Goal: Feedback & Contribution: Submit feedback/report problem

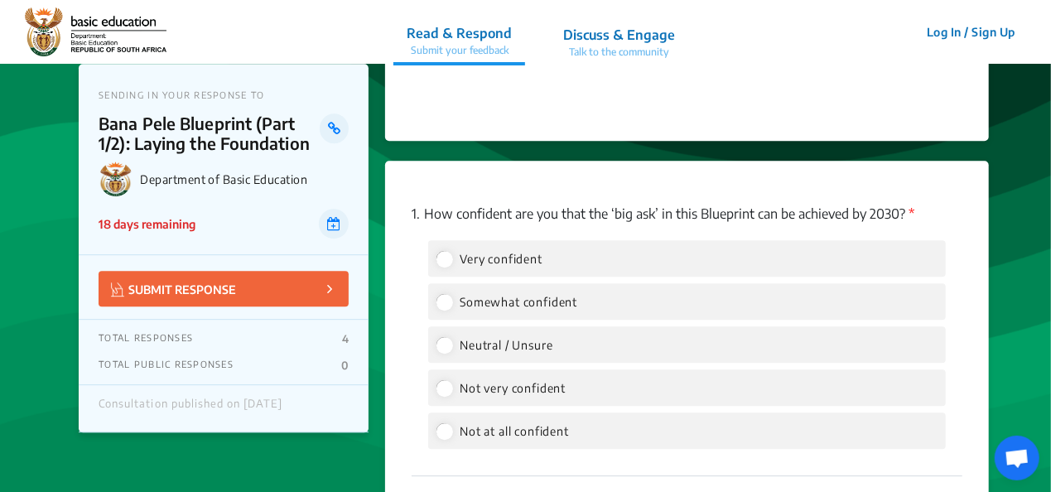
scroll to position [2235, 0]
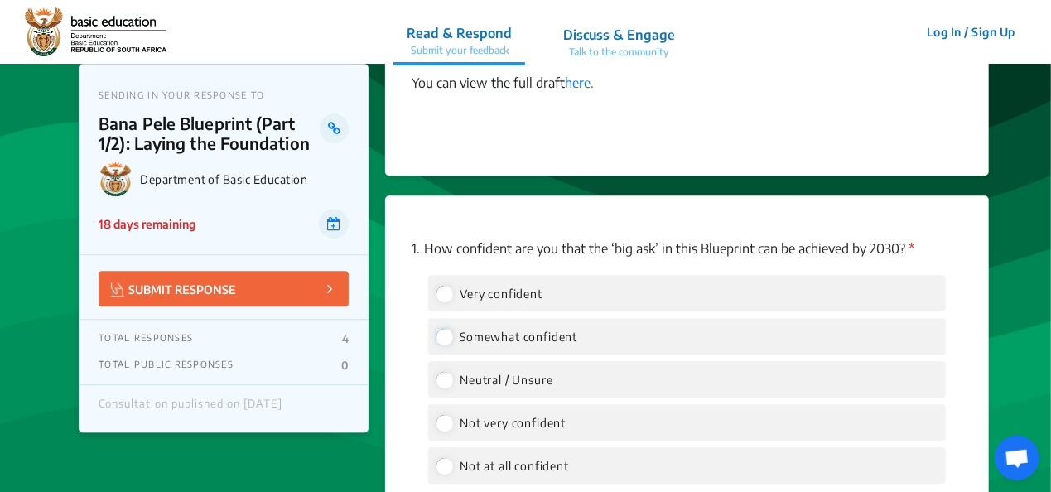
click at [447, 329] on input "Somewhat confident" at bounding box center [443, 336] width 15 height 15
radio input "true"
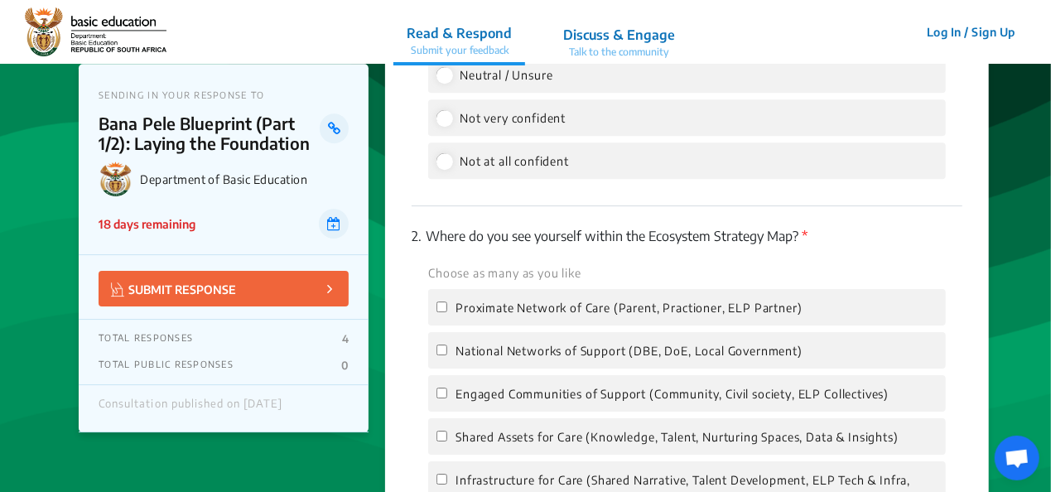
scroll to position [2566, 0]
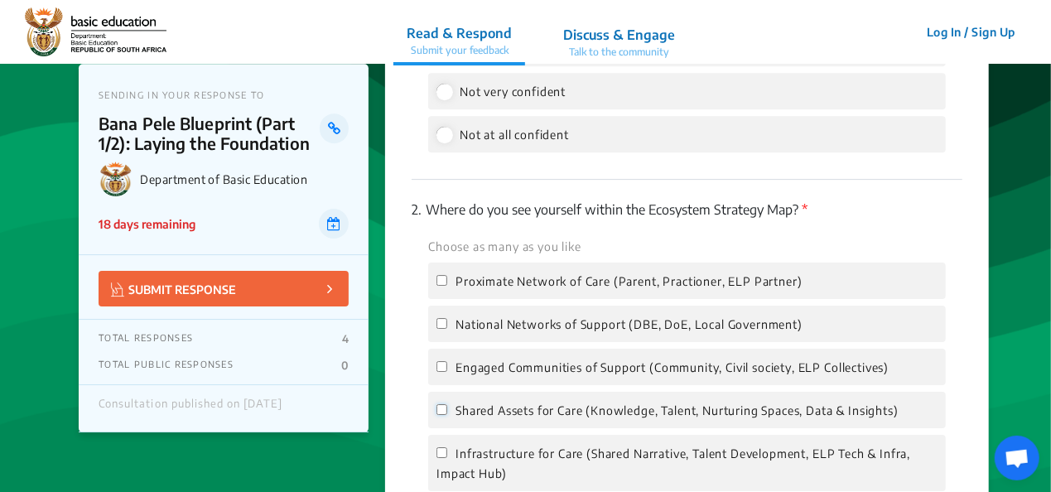
click at [444, 404] on input "Shared Assets for Care (Knowledge, Talent, Nurturing Spaces, Data & Insights)" at bounding box center [441, 409] width 11 height 11
checkbox input "true"
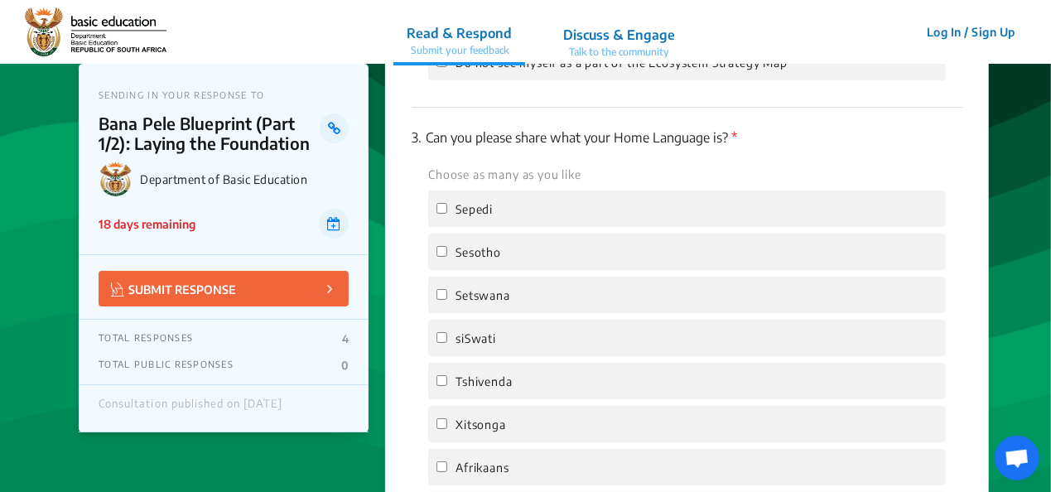
scroll to position [3146, 0]
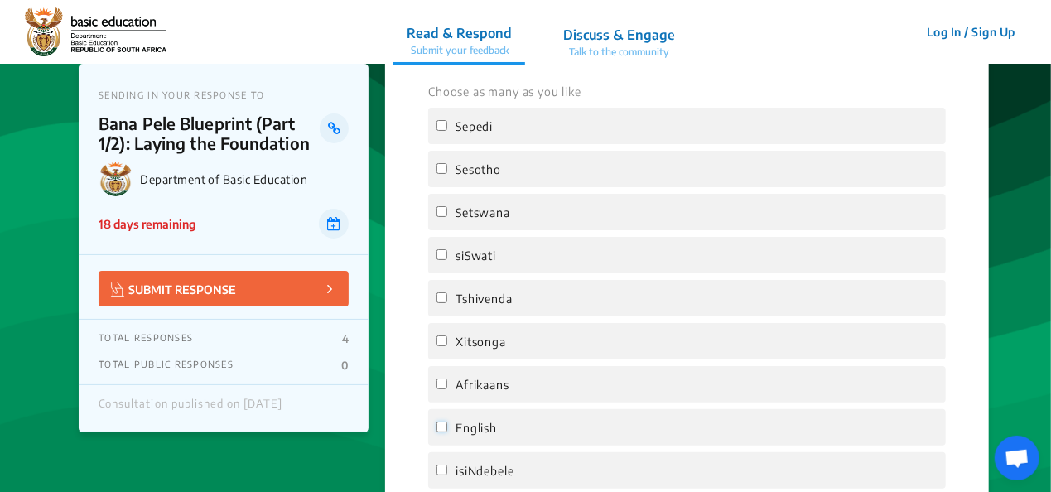
drag, startPoint x: 443, startPoint y: 406, endPoint x: 493, endPoint y: 401, distance: 50.7
click at [445, 421] on input "English" at bounding box center [441, 426] width 11 height 11
checkbox input "true"
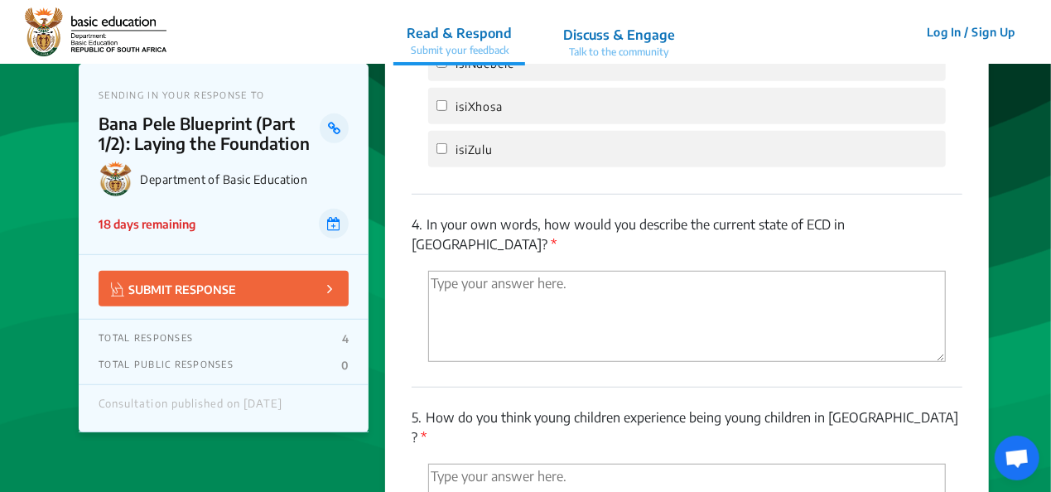
scroll to position [3560, 0]
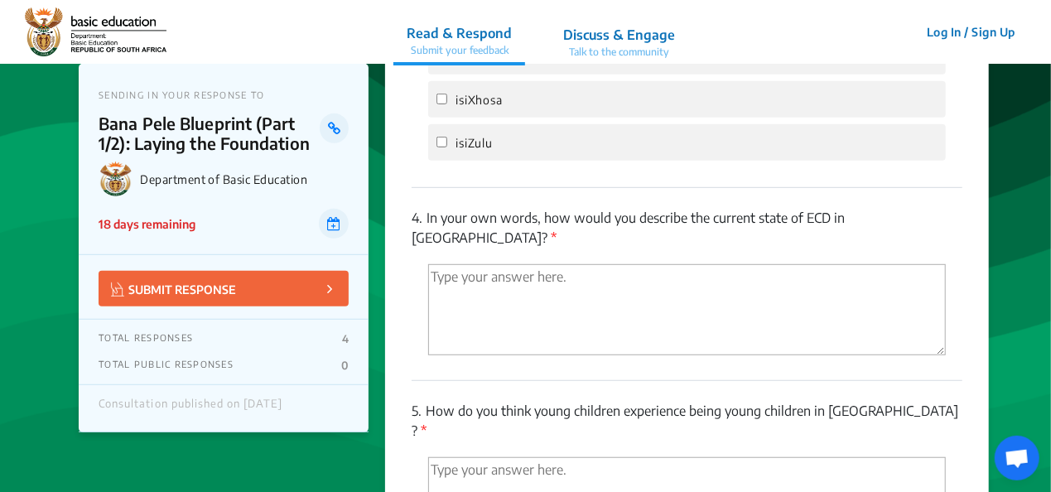
drag, startPoint x: 432, startPoint y: 233, endPoint x: 464, endPoint y: 235, distance: 31.5
click at [437, 264] on textarea "'Type your answer here.' | translate" at bounding box center [686, 309] width 517 height 91
type textarea "U"
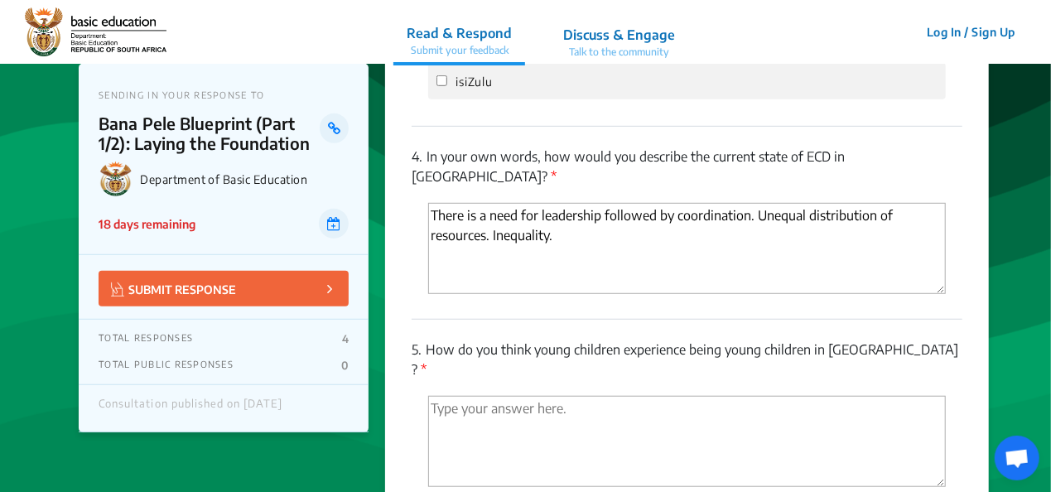
scroll to position [3725, 0]
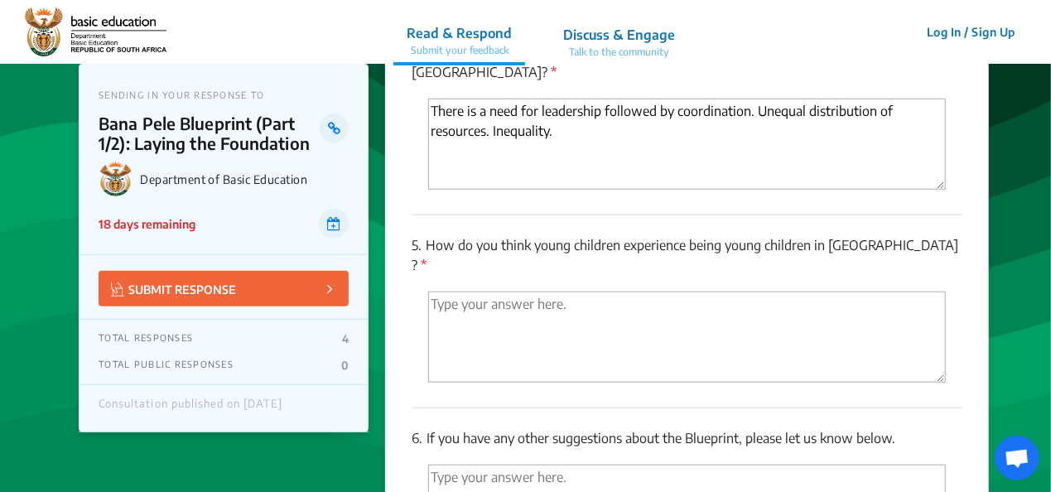
type textarea "There is a need for leadership followed by coordination. Unequal distribution o…"
drag, startPoint x: 441, startPoint y: 243, endPoint x: 467, endPoint y: 243, distance: 25.7
click at [455, 291] on textarea "'Type your answer here.' | translate" at bounding box center [686, 336] width 517 height 91
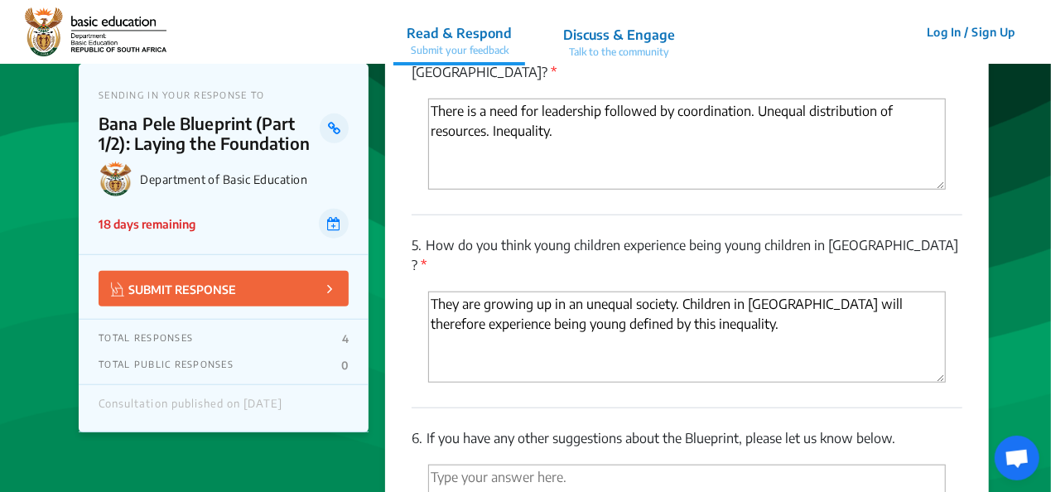
click at [732, 291] on textarea "They are growing up in an unequal society. Children in South Africa will theref…" at bounding box center [686, 336] width 517 height 91
drag, startPoint x: 783, startPoint y: 265, endPoint x: 791, endPoint y: 264, distance: 8.3
click at [786, 291] on textarea "They are growing up in an unequal society. Children in South Africa will theref…" at bounding box center [686, 336] width 517 height 91
drag, startPoint x: 568, startPoint y: 277, endPoint x: 594, endPoint y: 268, distance: 27.0
click at [568, 291] on textarea "They are growing up in an unequal society. Children in South Africa will theref…" at bounding box center [686, 336] width 517 height 91
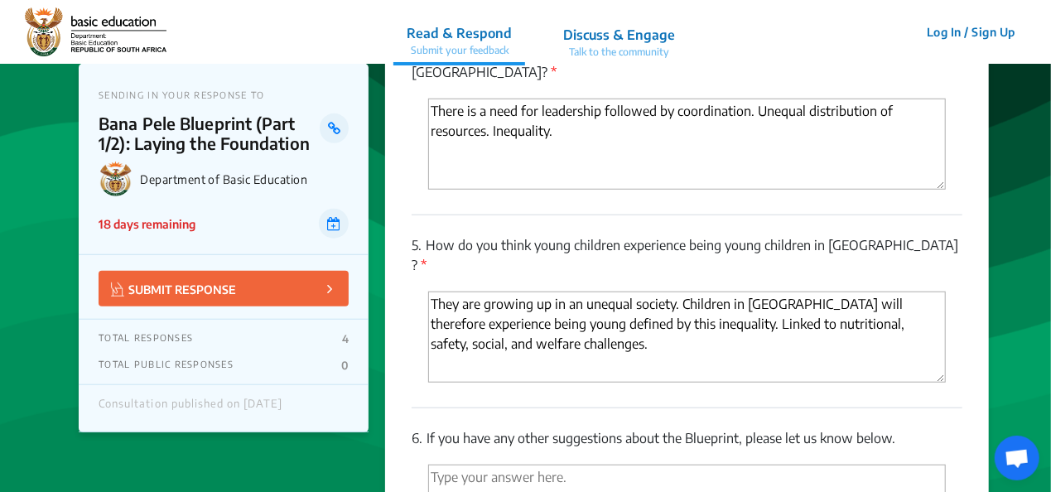
click at [576, 291] on textarea "They are growing up in an unequal society. Children in [GEOGRAPHIC_DATA] will t…" at bounding box center [686, 336] width 517 height 91
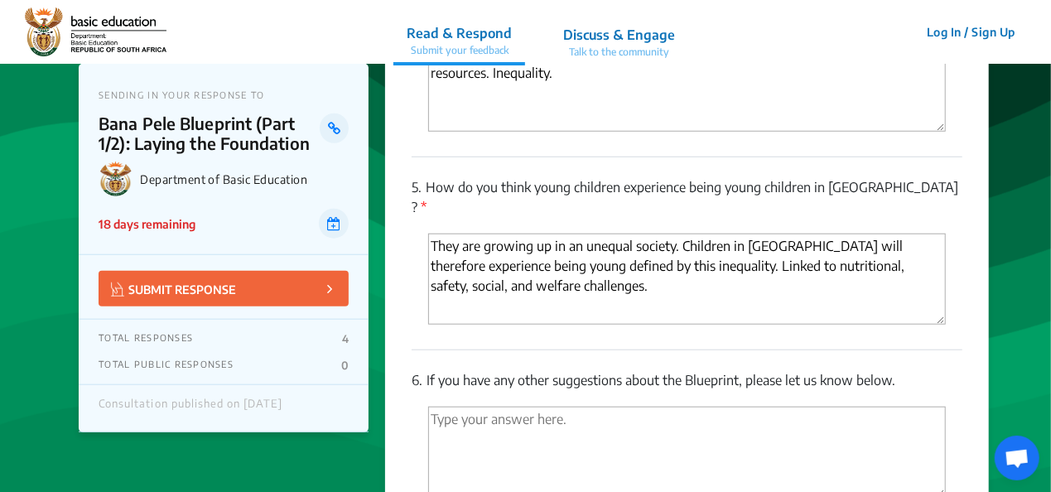
scroll to position [3974, 0]
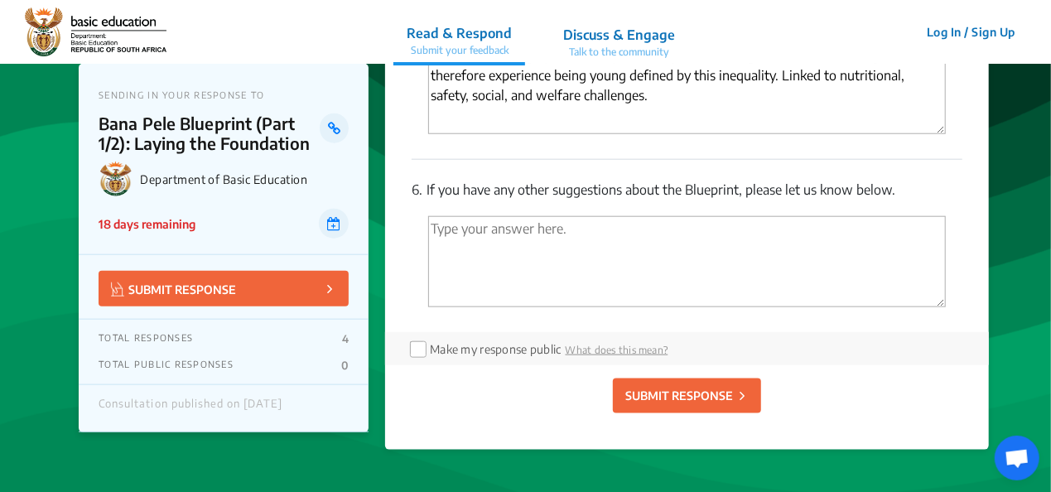
type textarea "They are growing up in an unequal society. Children in [GEOGRAPHIC_DATA] will t…"
click at [435, 216] on textarea "'Type your answer here.' | translate" at bounding box center [686, 261] width 517 height 91
type textarea "I"
type textarea "D"
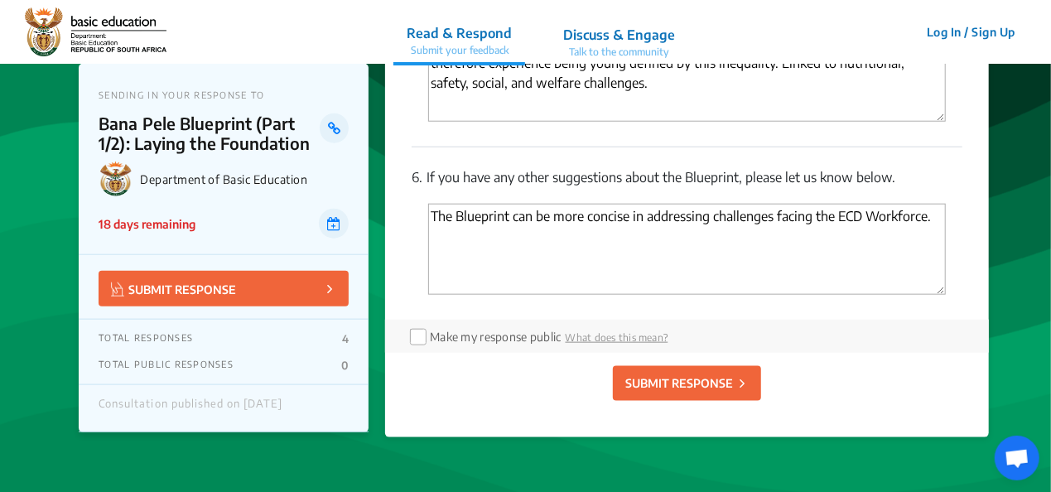
scroll to position [3891, 0]
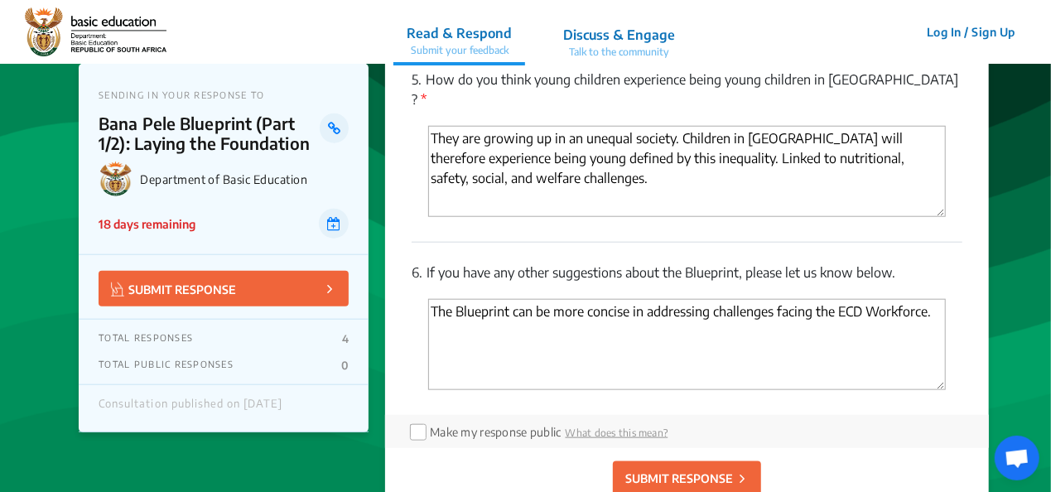
click at [928, 299] on textarea "The Blueprint can be more concise in addressing challenges facing the ECD Workf…" at bounding box center [686, 344] width 517 height 91
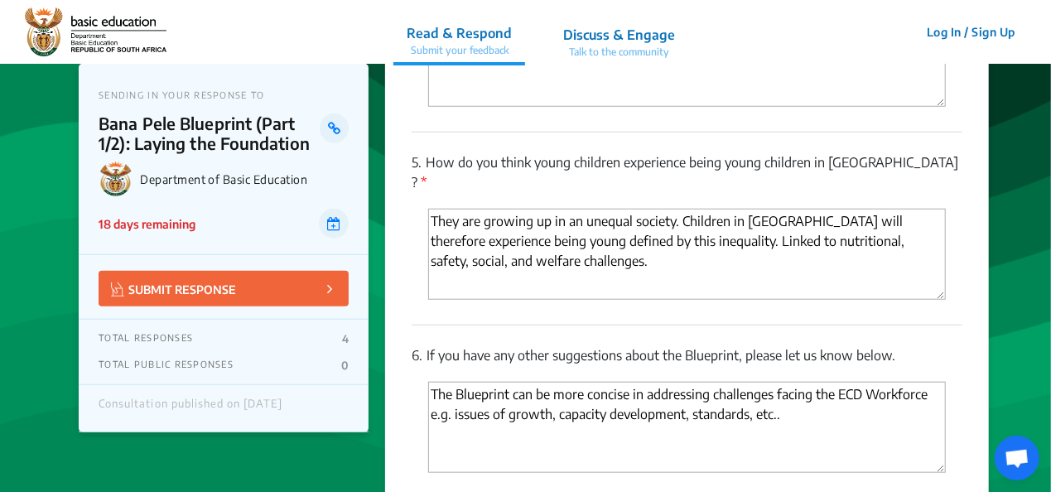
scroll to position [4057, 0]
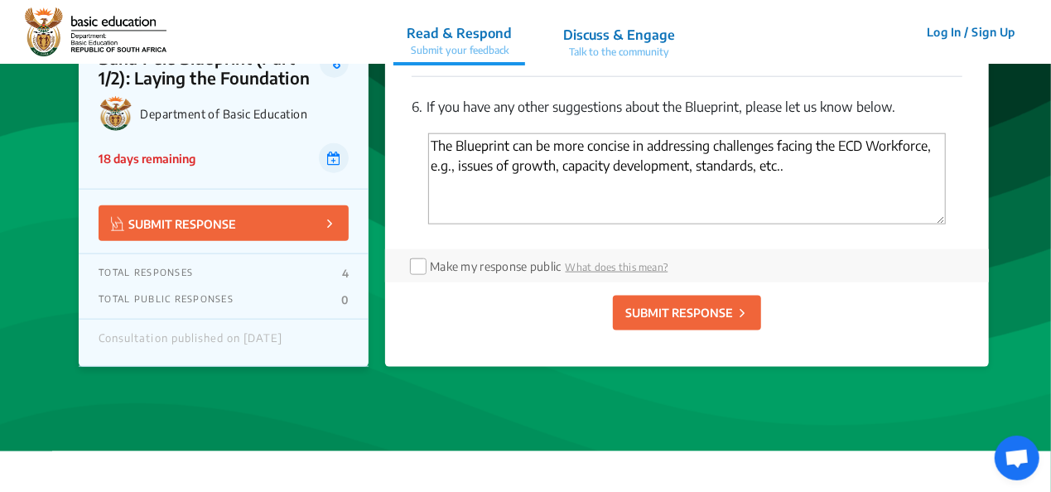
type textarea "The Blueprint can be more concise in addressing challenges facing the ECD Workf…"
click at [673, 304] on p "SUBMIT RESPONSE" at bounding box center [679, 312] width 108 height 17
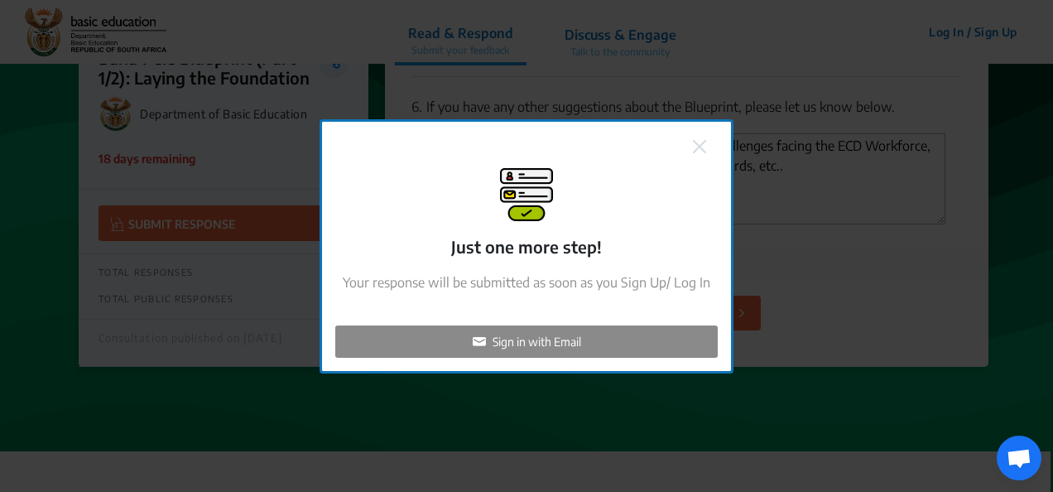
checkbox input "false"
click at [527, 337] on p "Sign in with Email" at bounding box center [537, 341] width 89 height 17
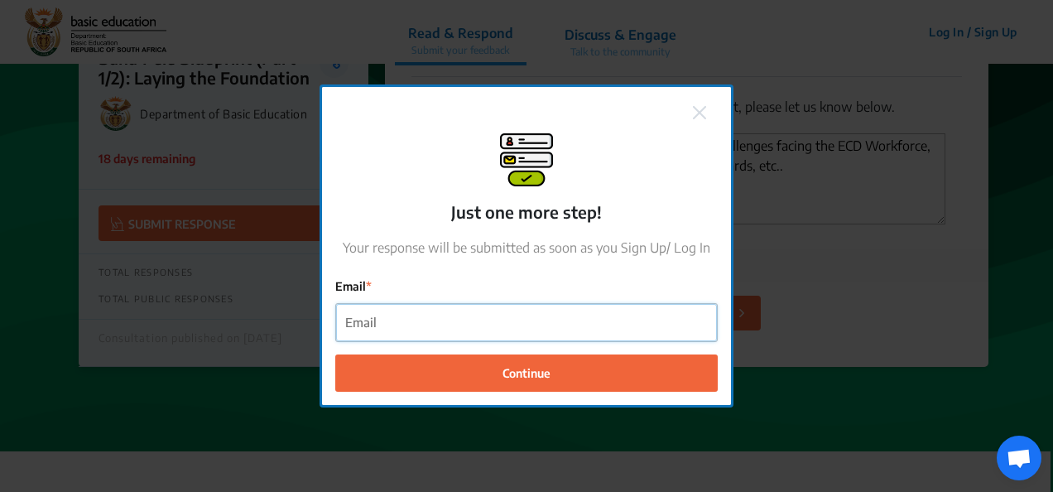
click at [436, 322] on input "Email" at bounding box center [526, 322] width 381 height 37
click at [396, 325] on input "Email" at bounding box center [526, 322] width 381 height 37
type input "[PERSON_NAME][EMAIL_ADDRESS][DOMAIN_NAME]"
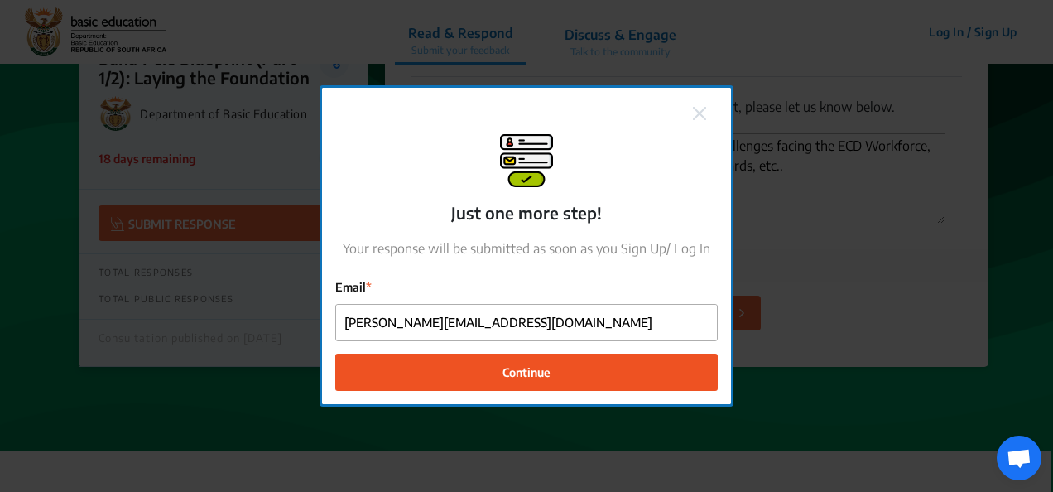
click at [522, 366] on span "Continue" at bounding box center [527, 371] width 48 height 17
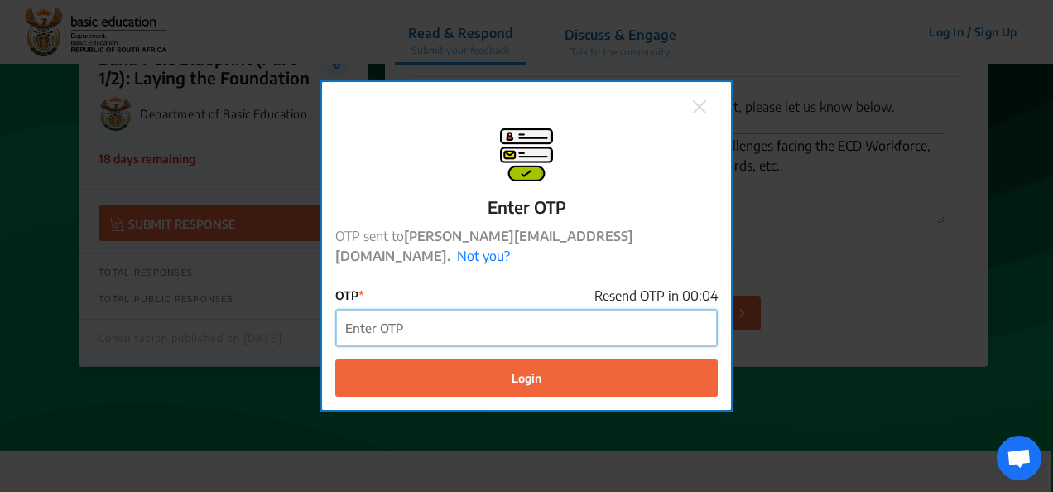
click at [401, 315] on input "OTP" at bounding box center [526, 328] width 381 height 37
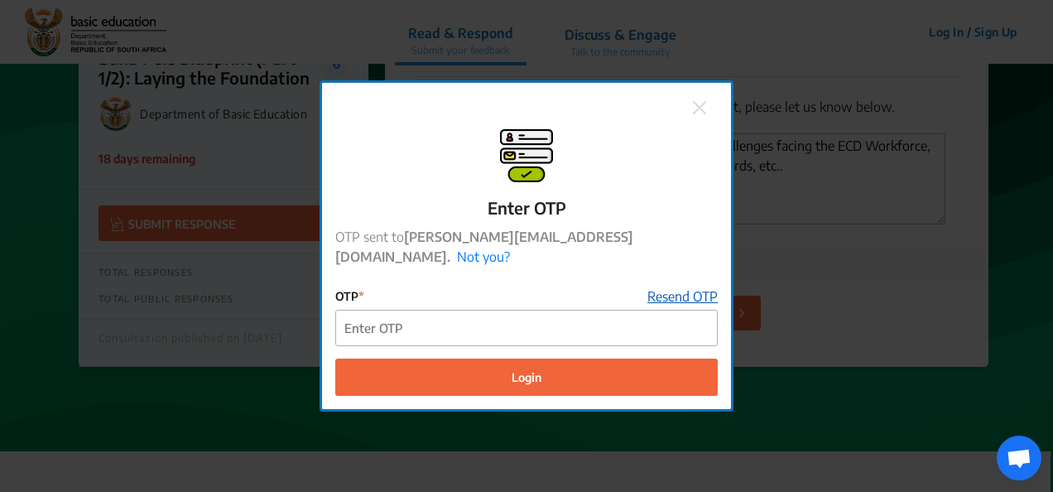
click at [676, 286] on link "Resend OTP" at bounding box center [682, 296] width 70 height 20
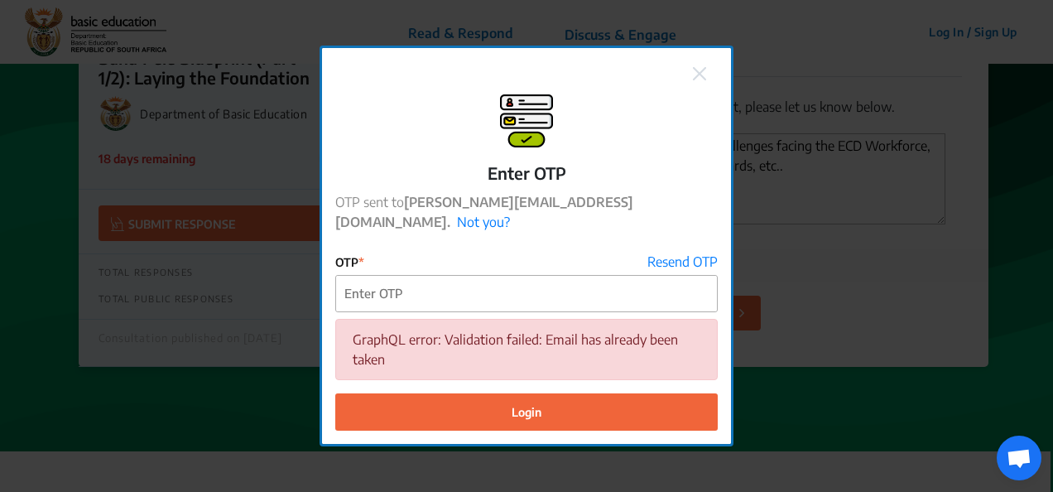
click at [699, 79] on img at bounding box center [699, 73] width 13 height 13
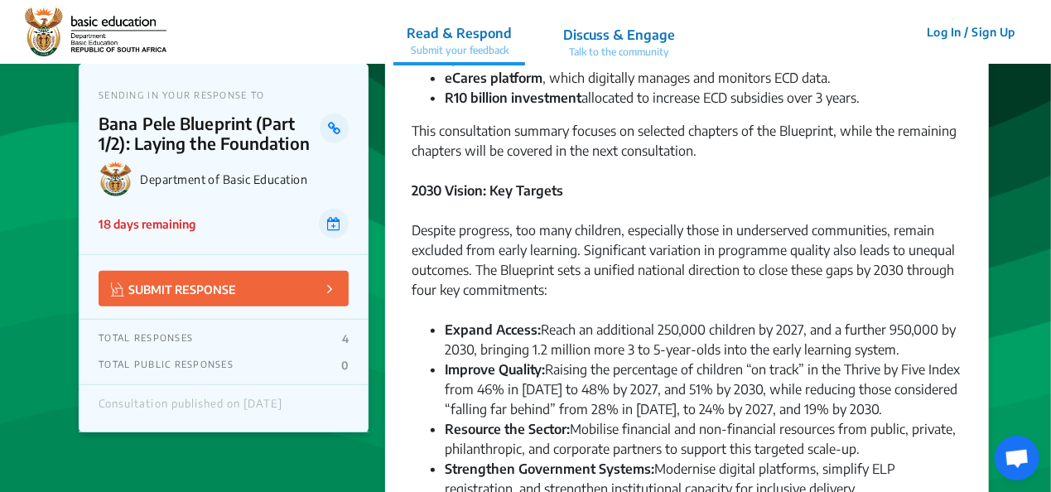
scroll to position [0, 0]
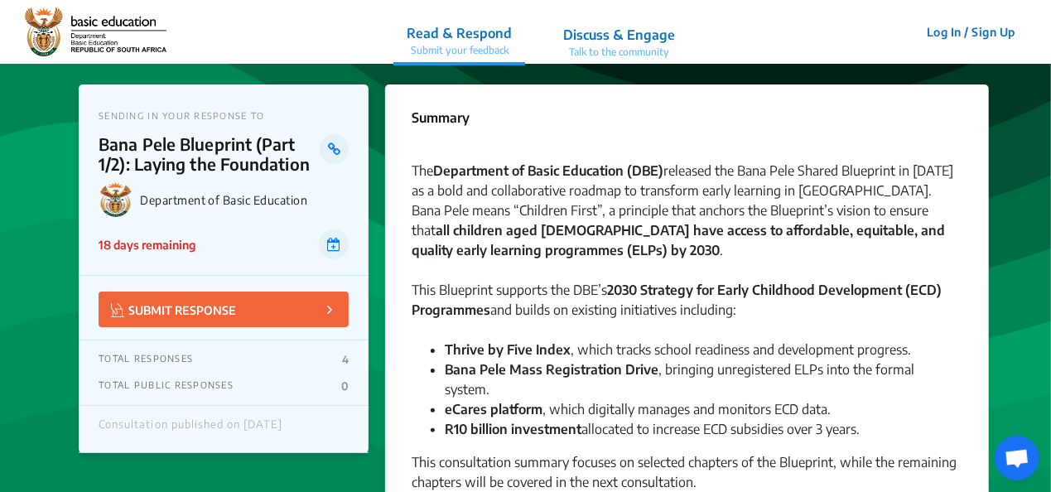
click at [949, 26] on button "Log In / Sign Up" at bounding box center [971, 32] width 110 height 26
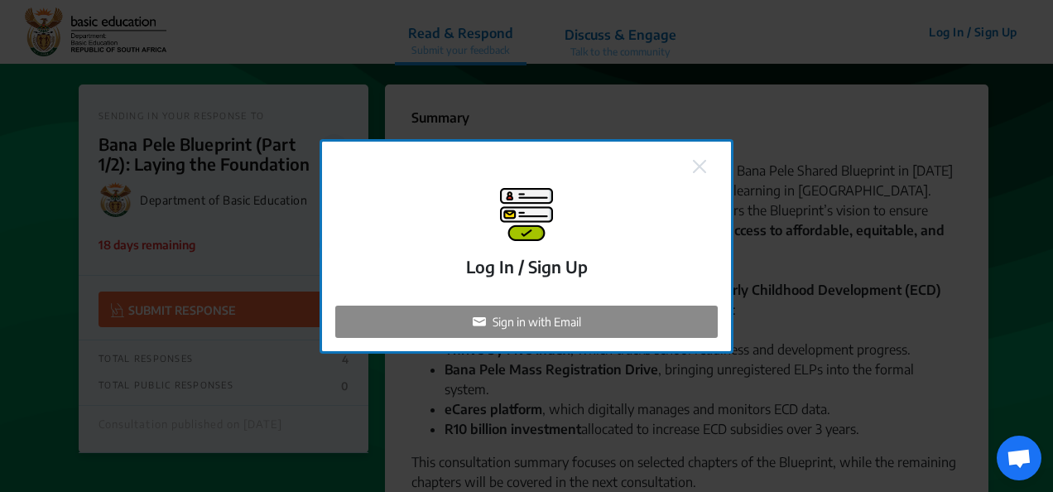
click at [517, 318] on p "Sign in with Email" at bounding box center [537, 321] width 89 height 17
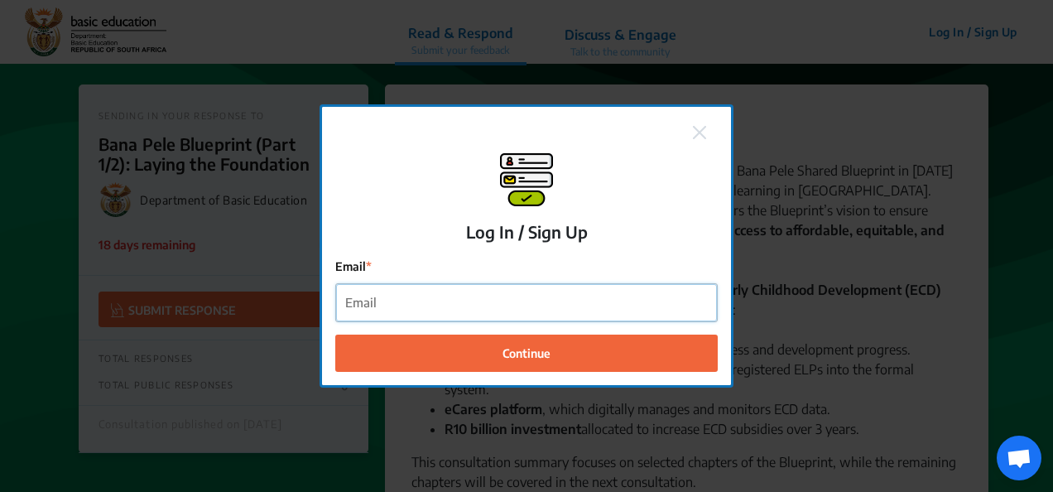
click at [447, 301] on input "Email" at bounding box center [526, 302] width 381 height 37
click at [509, 305] on input "gerr" at bounding box center [526, 302] width 381 height 37
type input "[PERSON_NAME][EMAIL_ADDRESS][DOMAIN_NAME]"
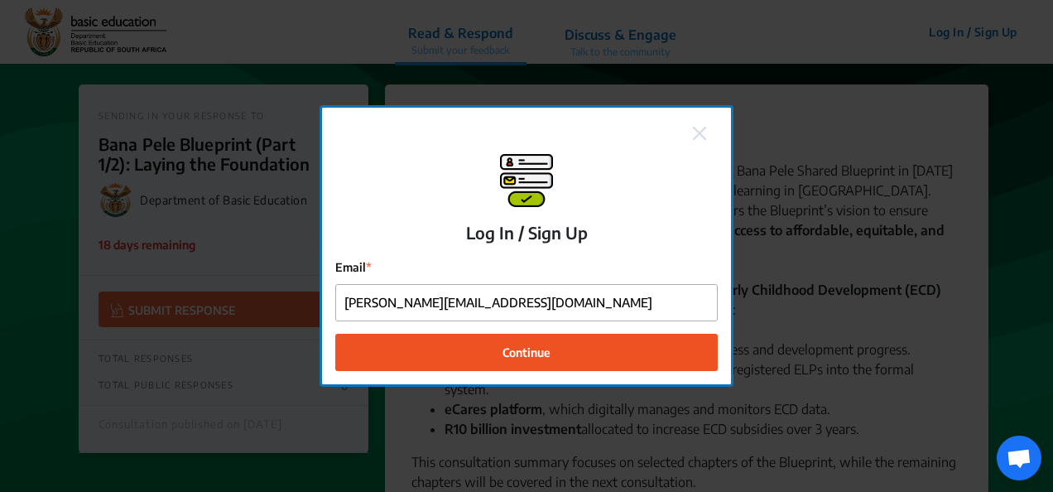
click at [532, 348] on span "Continue" at bounding box center [527, 352] width 48 height 17
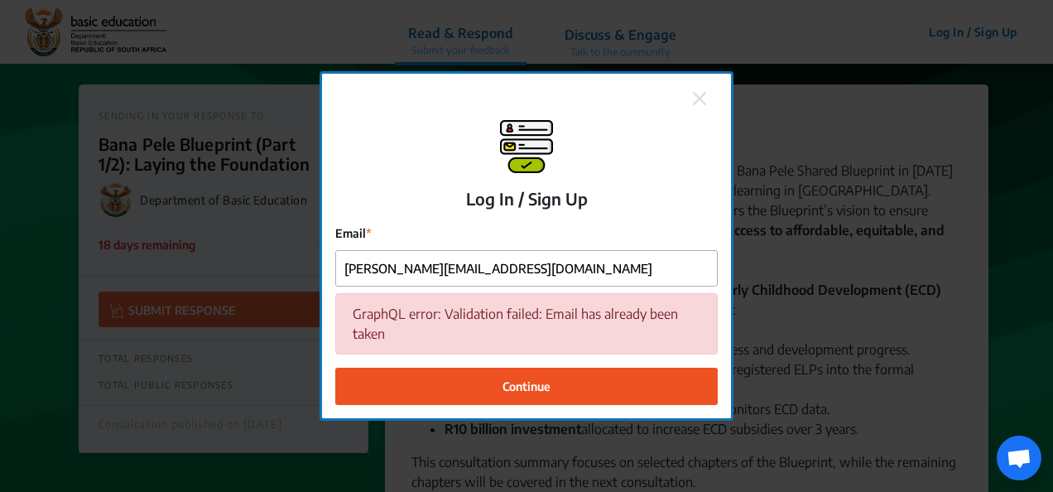
click at [527, 381] on span "Continue" at bounding box center [527, 386] width 48 height 17
click at [700, 96] on img at bounding box center [699, 98] width 13 height 13
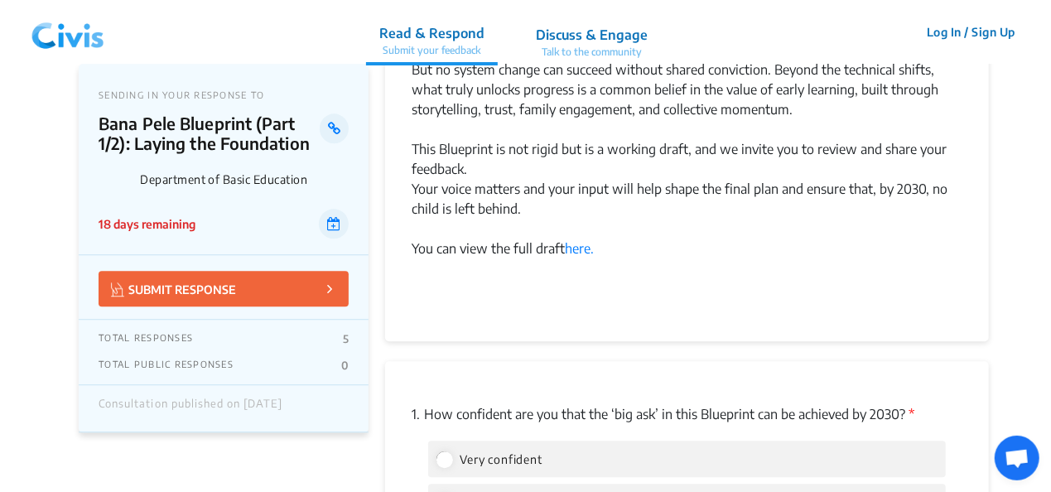
scroll to position [2235, 0]
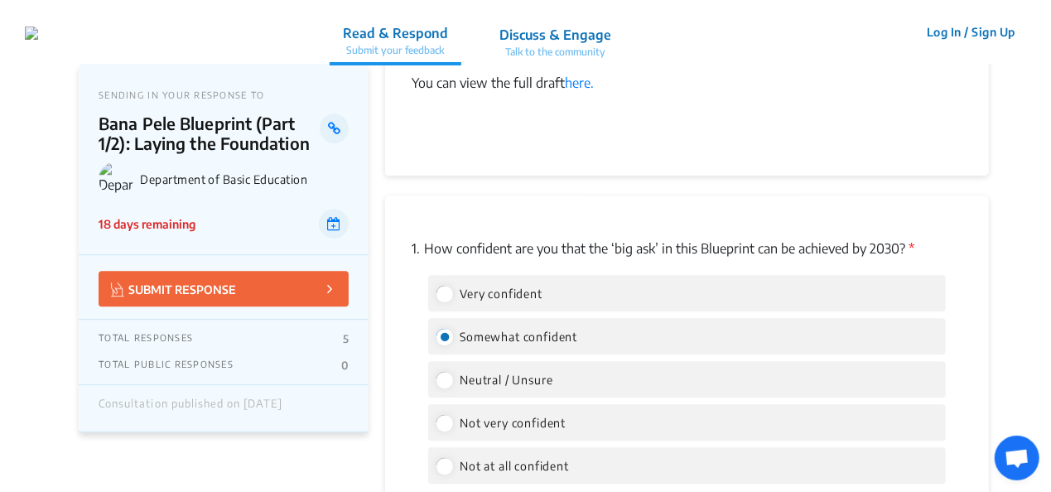
click at [196, 281] on p "SUBMIT RESPONSE" at bounding box center [173, 288] width 125 height 19
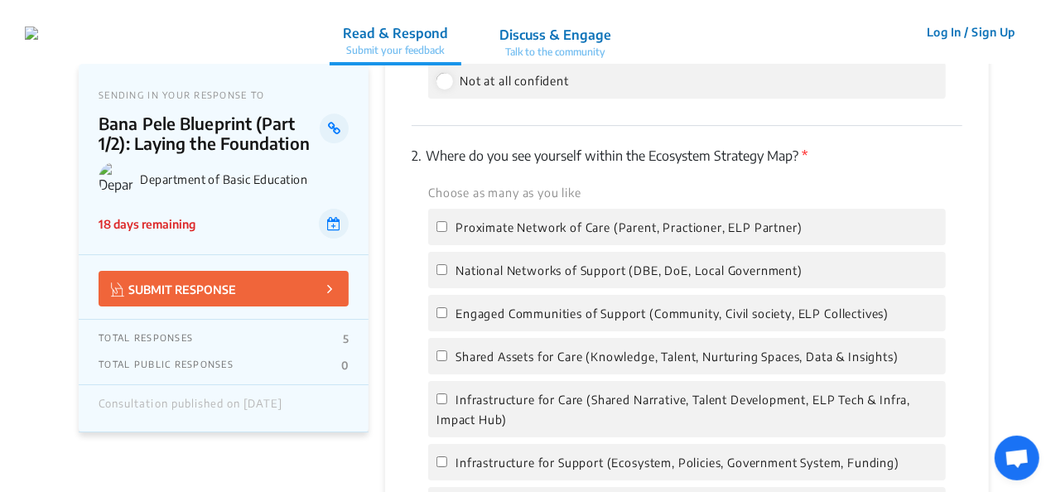
scroll to position [2646, 0]
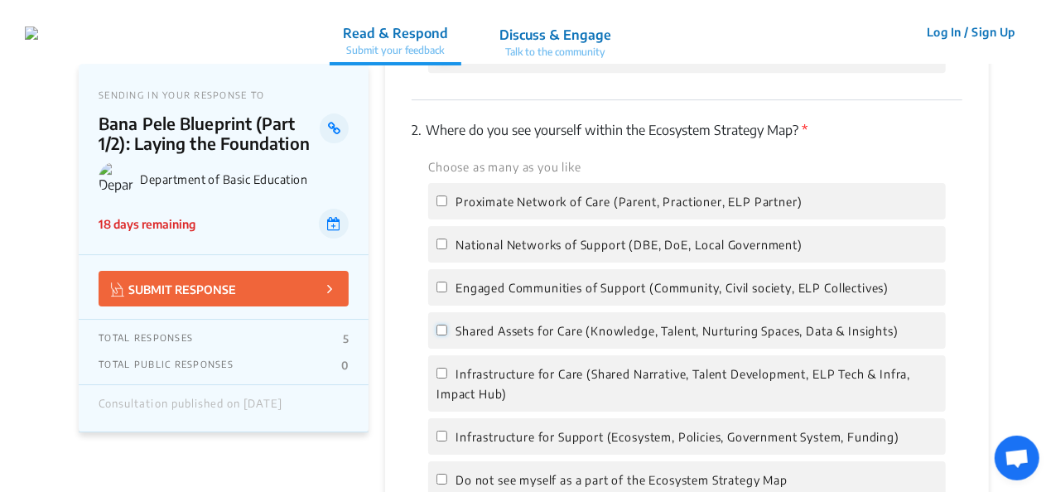
click at [446, 325] on input "Shared Assets for Care (Knowledge, Talent, Nurturing Spaces, Data & Insights)" at bounding box center [441, 330] width 11 height 11
checkbox input "true"
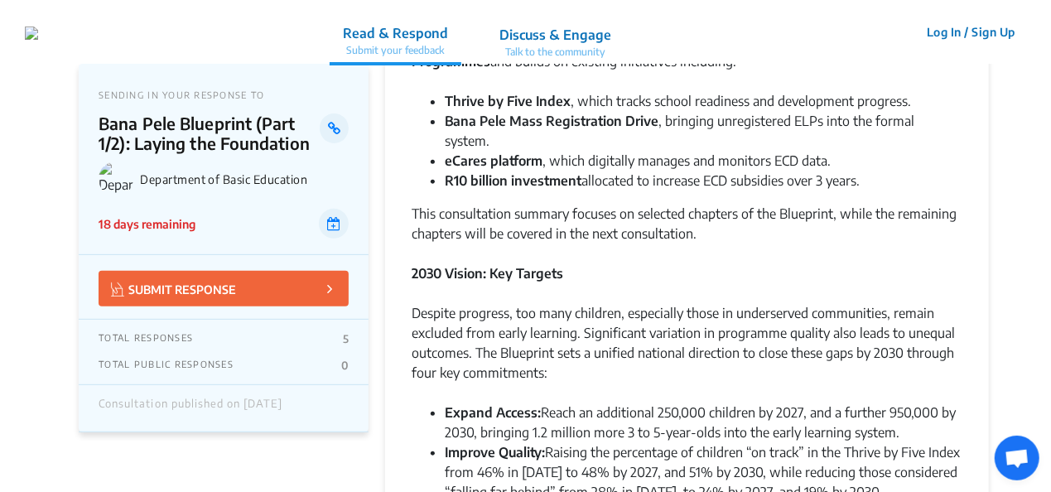
scroll to position [0, 0]
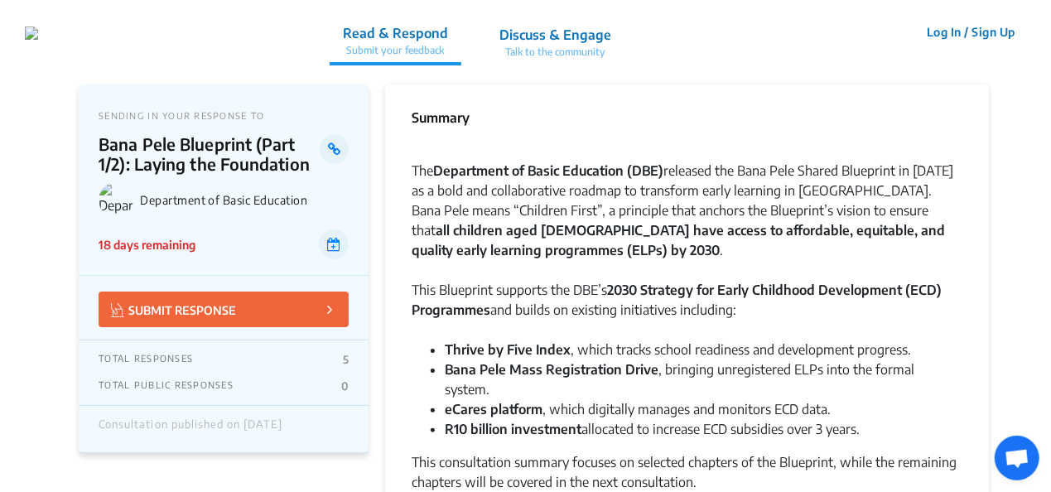
click at [949, 27] on button "Log In / Sign Up" at bounding box center [971, 32] width 110 height 26
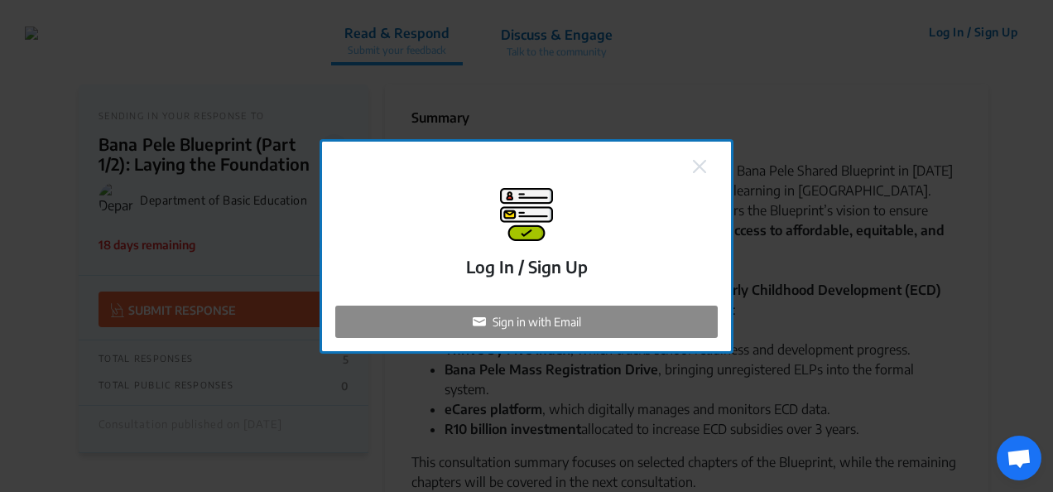
click at [546, 314] on p "Sign in with Email" at bounding box center [537, 321] width 89 height 17
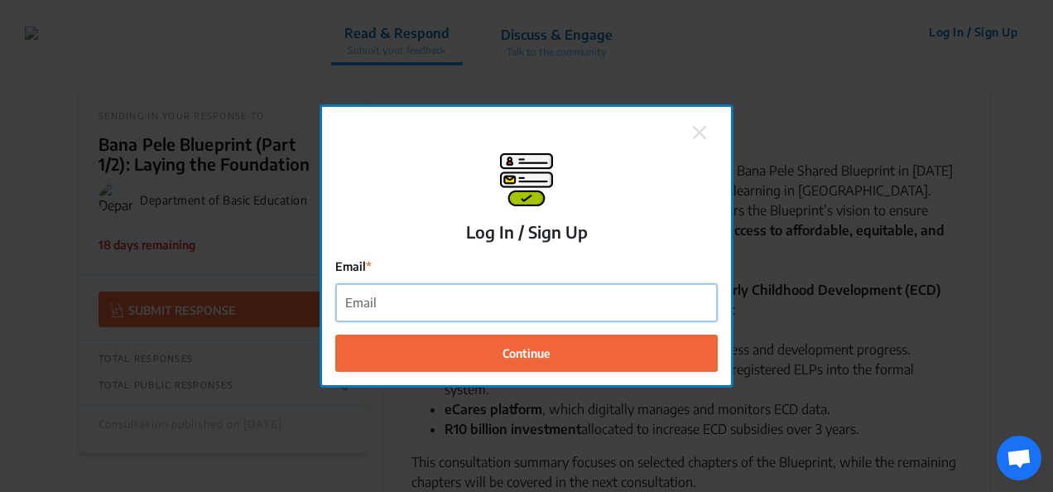
click at [449, 304] on input "Email" at bounding box center [526, 302] width 381 height 37
type input "[PERSON_NAME][EMAIL_ADDRESS][DOMAIN_NAME]"
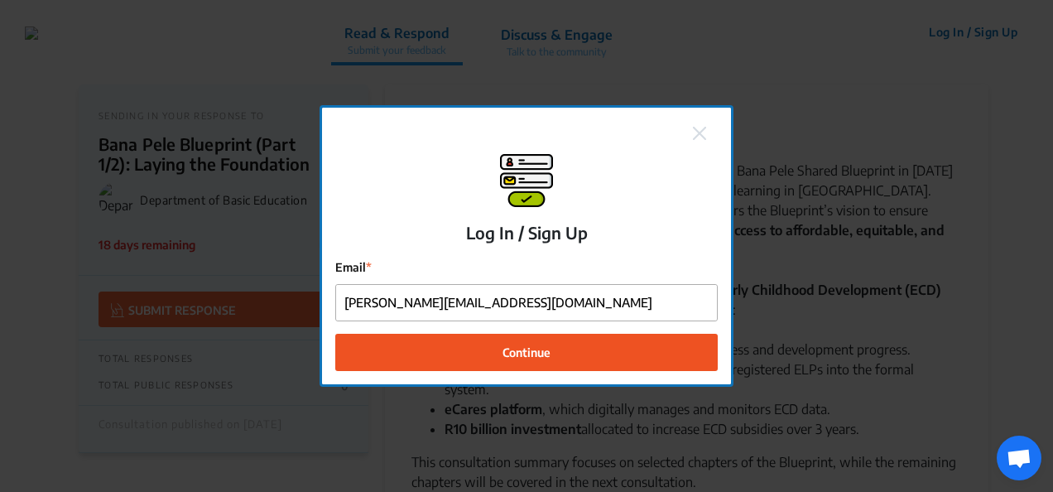
click at [517, 350] on span "Continue" at bounding box center [527, 352] width 48 height 17
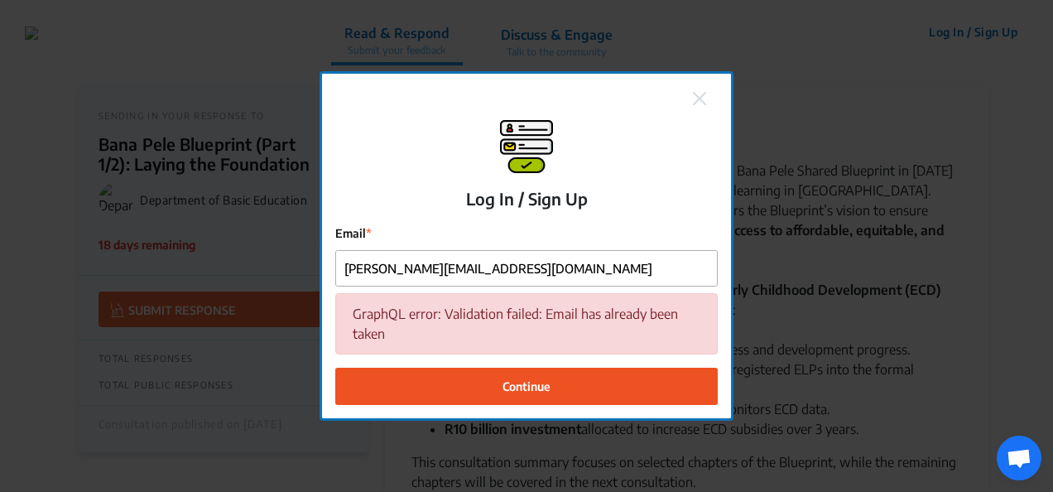
click at [530, 381] on span "Continue" at bounding box center [527, 386] width 48 height 17
click at [697, 97] on img at bounding box center [699, 98] width 13 height 13
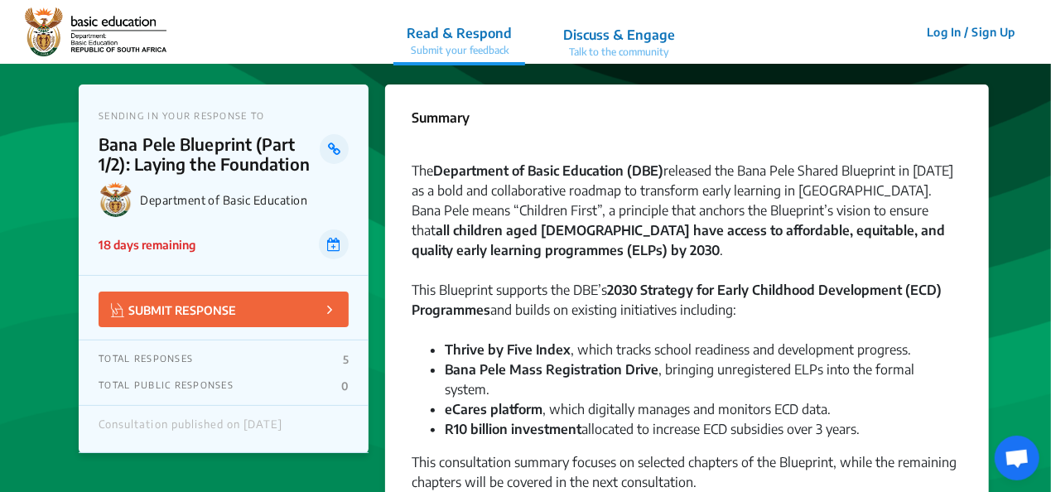
click at [460, 43] on p "Submit your feedback" at bounding box center [458, 50] width 105 height 15
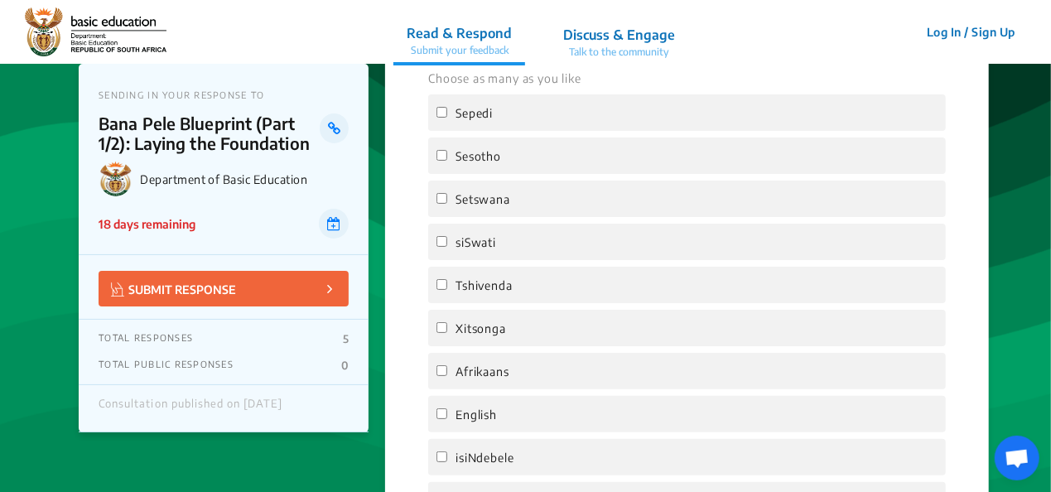
scroll to position [3229, 0]
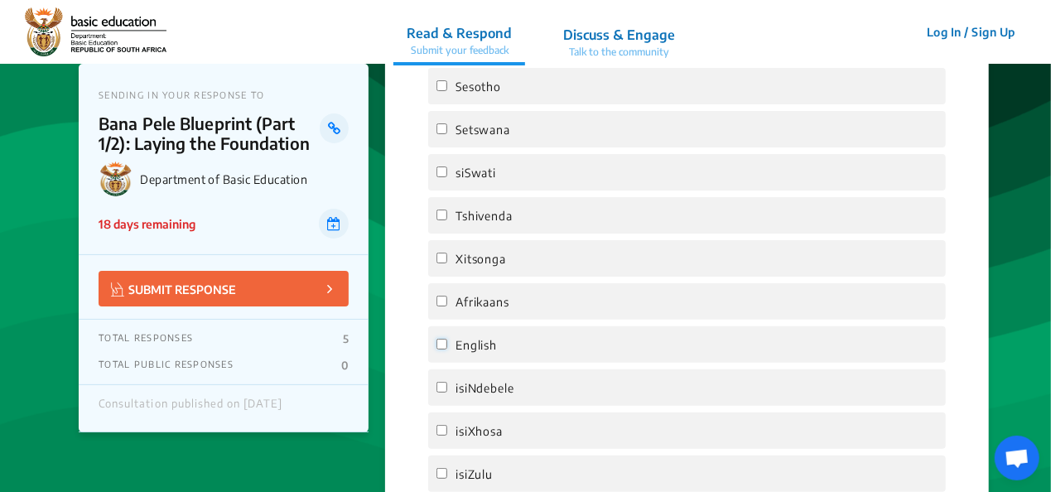
click at [441, 339] on input "English" at bounding box center [441, 344] width 11 height 11
checkbox input "true"
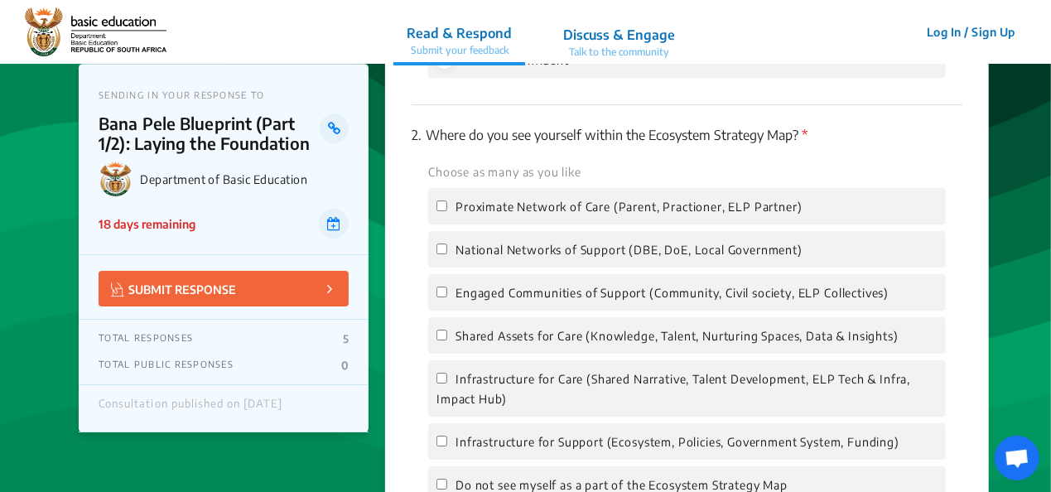
scroll to position [2815, 0]
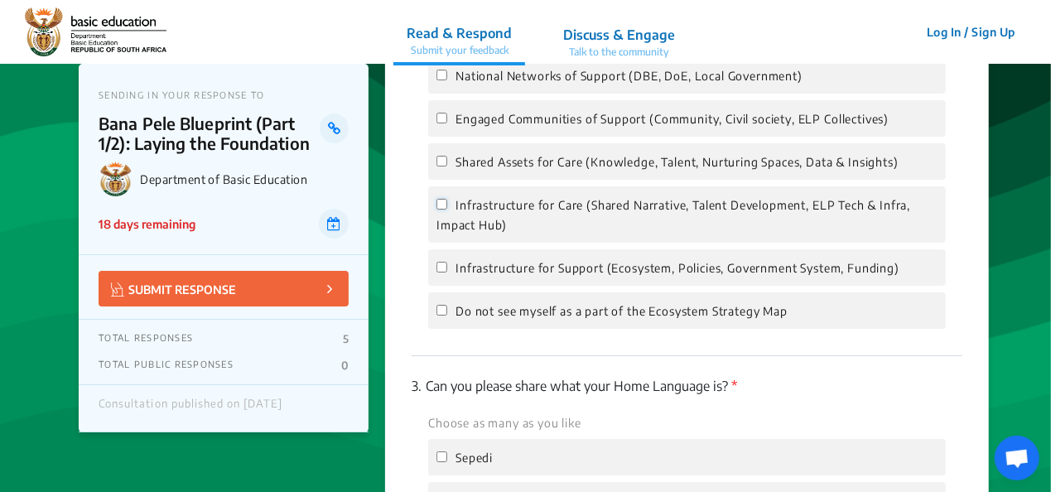
click at [444, 199] on input "Infrastructure for Care (Shared Narrative, Talent Development, ELP Tech & Infra…" at bounding box center [441, 204] width 11 height 11
checkbox input "true"
click at [443, 156] on input "Shared Assets for Care (Knowledge, Talent, Nurturing Spaces, Data & Insights)" at bounding box center [441, 161] width 11 height 11
checkbox input "true"
click at [441, 199] on input "Infrastructure for Care (Shared Narrative, Talent Development, ELP Tech & Infra…" at bounding box center [441, 204] width 11 height 11
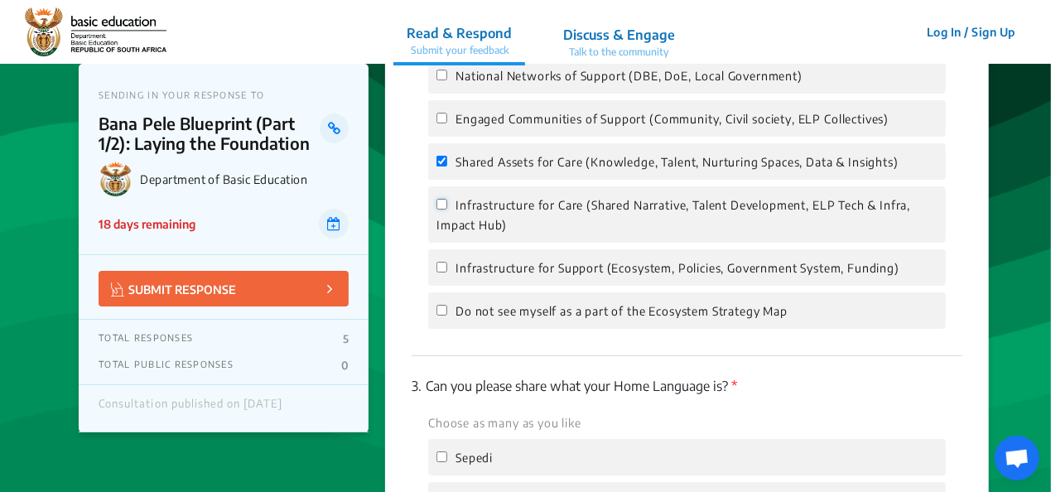
checkbox input "false"
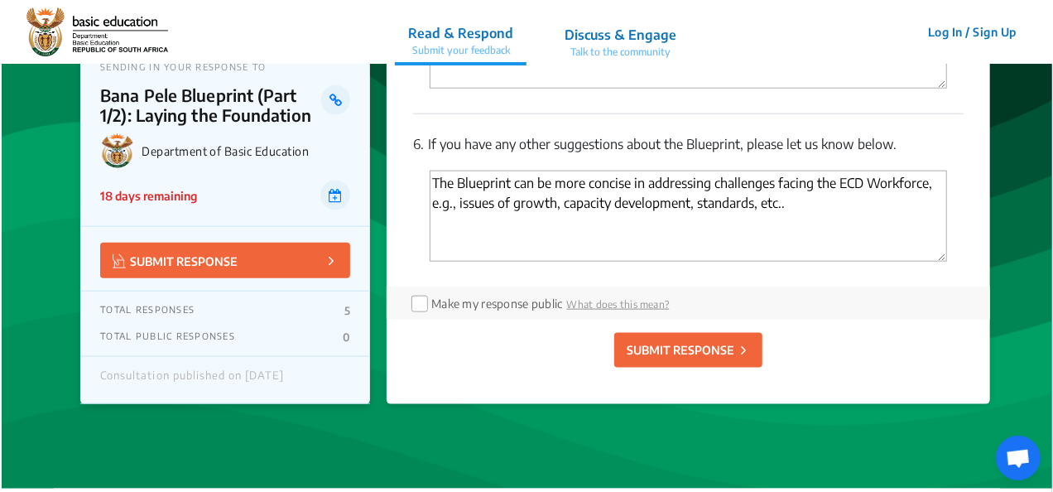
scroll to position [4057, 0]
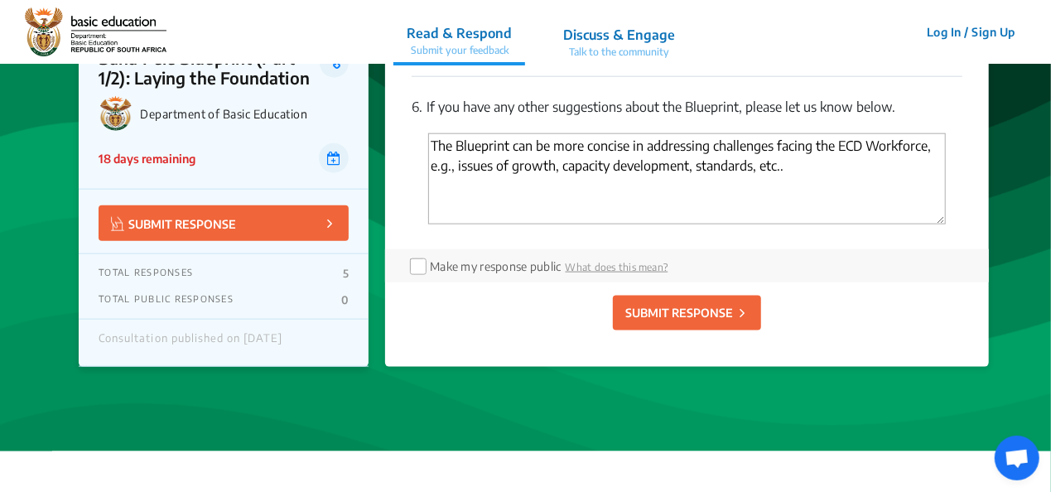
click at [676, 304] on p "SUBMIT RESPONSE" at bounding box center [679, 312] width 108 height 17
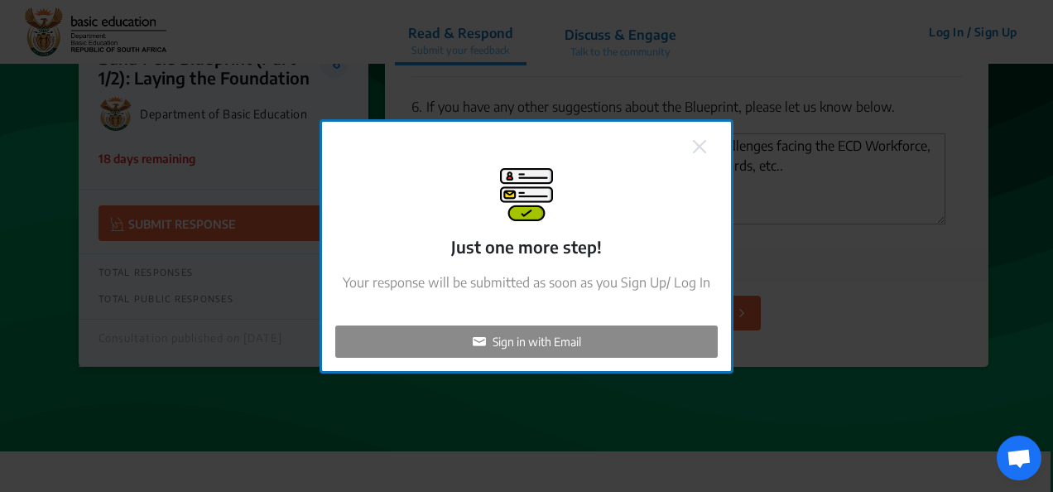
click at [547, 338] on p "Sign in with Email" at bounding box center [537, 341] width 89 height 17
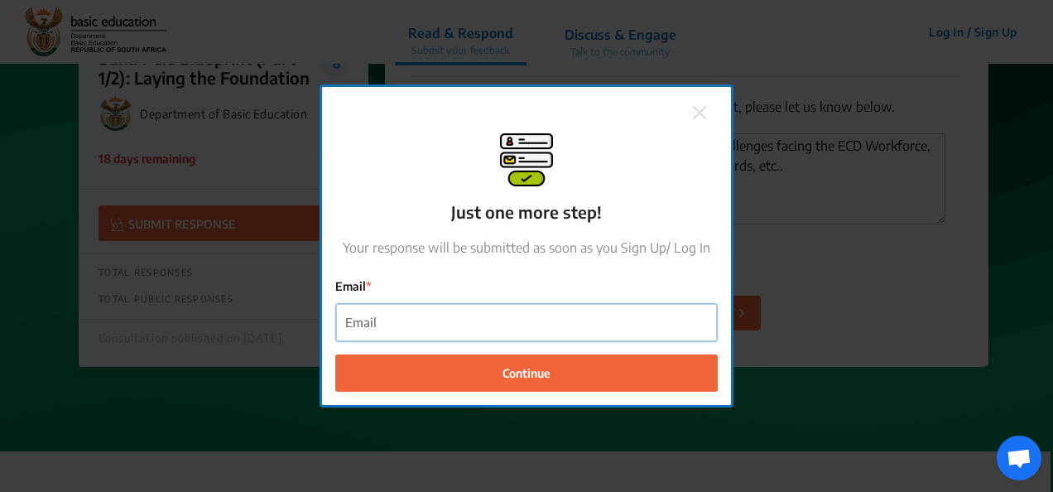
click at [459, 325] on input "Email" at bounding box center [526, 322] width 381 height 37
type input "[PERSON_NAME][EMAIL_ADDRESS][DOMAIN_NAME]"
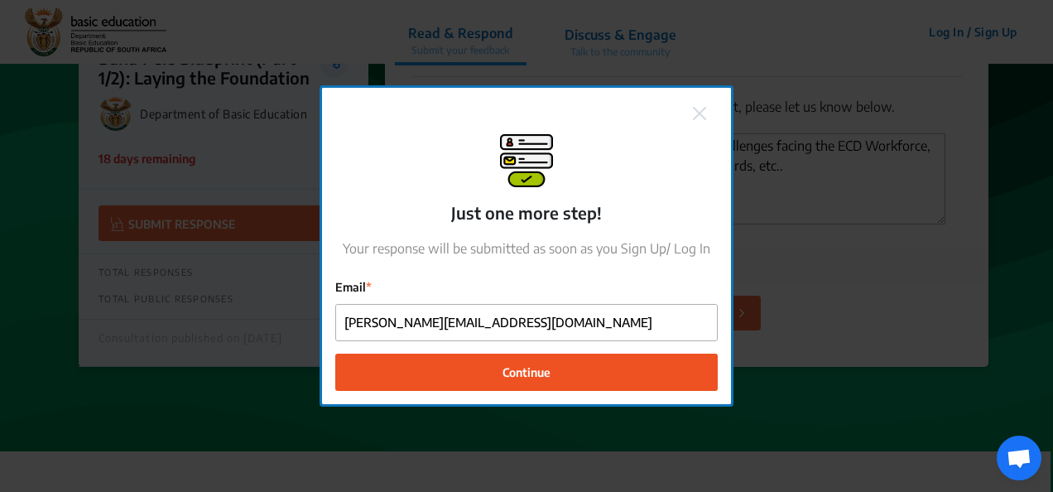
click at [517, 369] on span "Continue" at bounding box center [527, 371] width 48 height 17
